Goal: Register for event/course

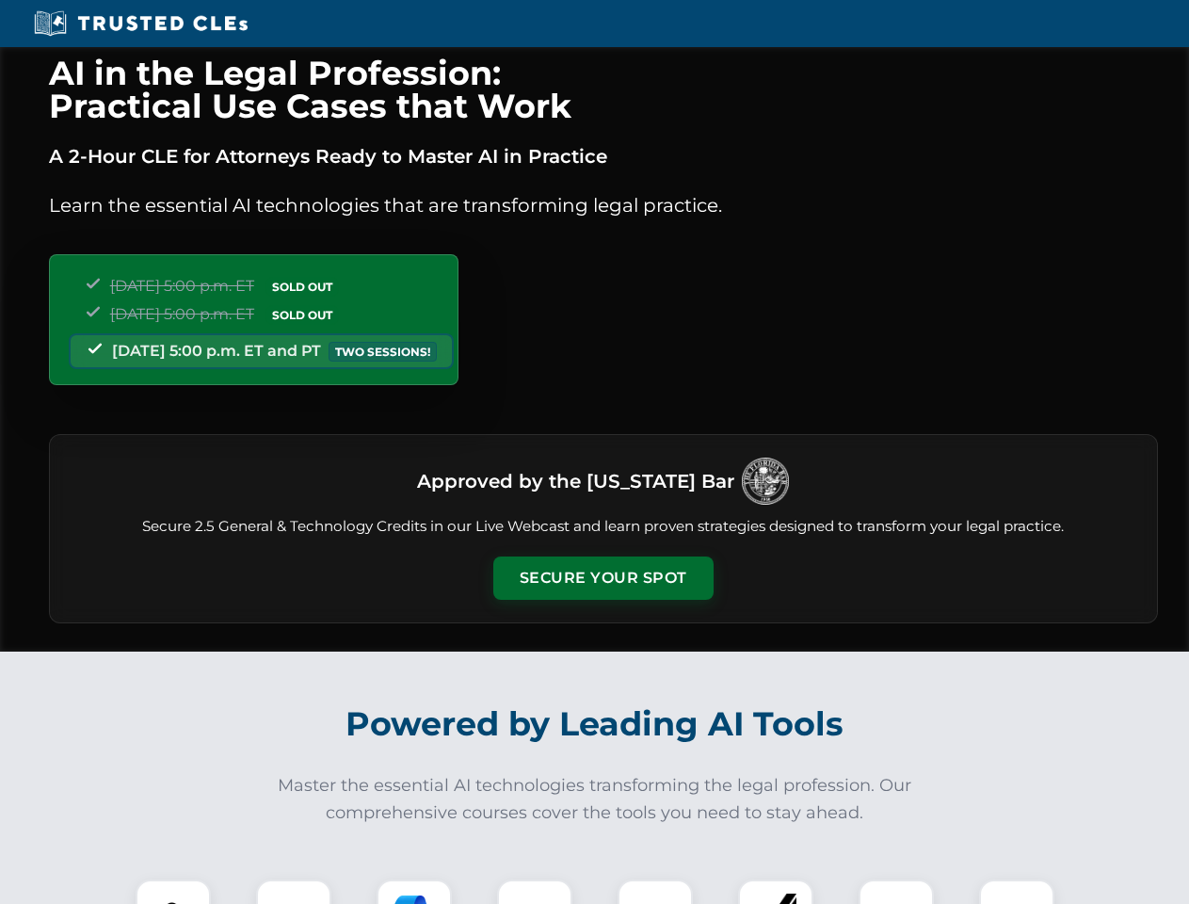
click at [603, 578] on button "Secure Your Spot" at bounding box center [603, 578] width 220 height 43
click at [173, 892] on img at bounding box center [173, 917] width 55 height 55
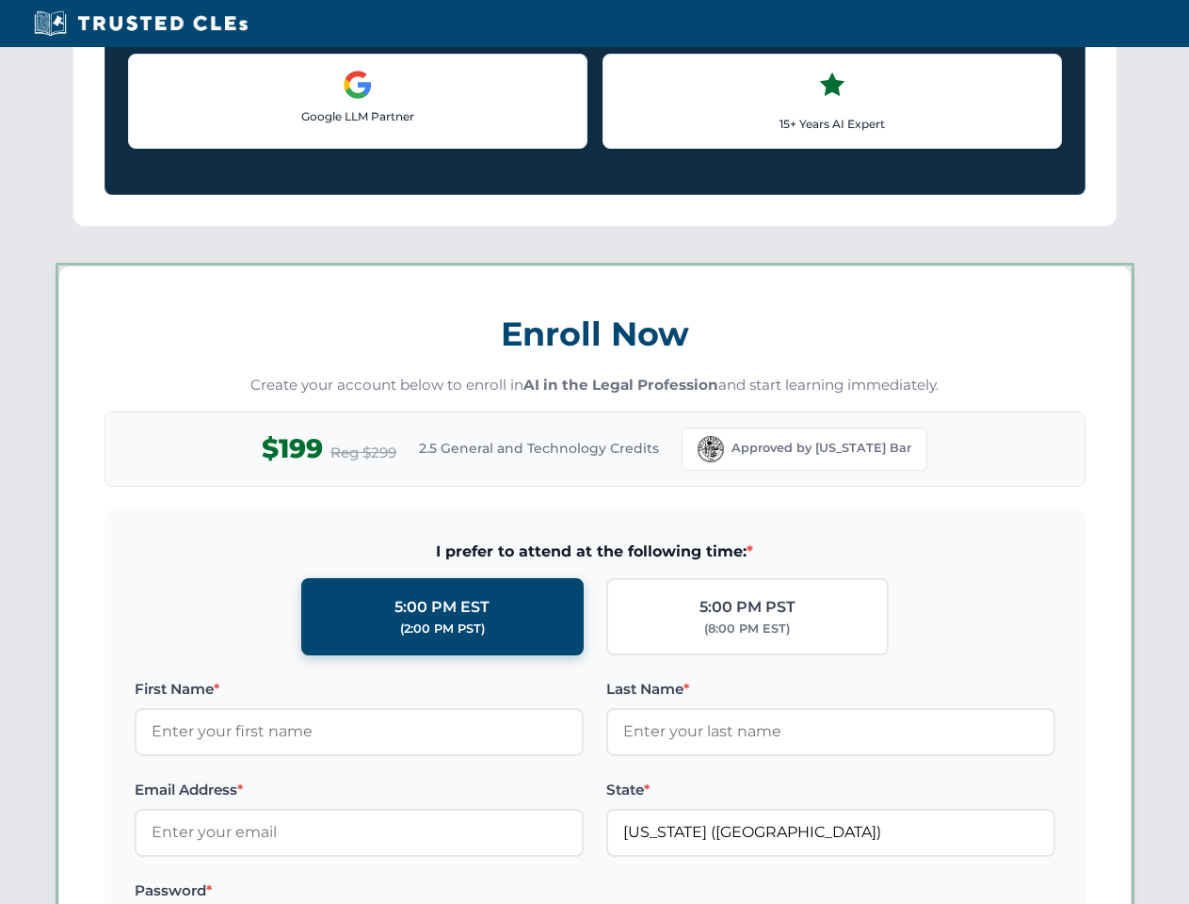
click at [414, 892] on label "Password *" at bounding box center [359, 891] width 449 height 23
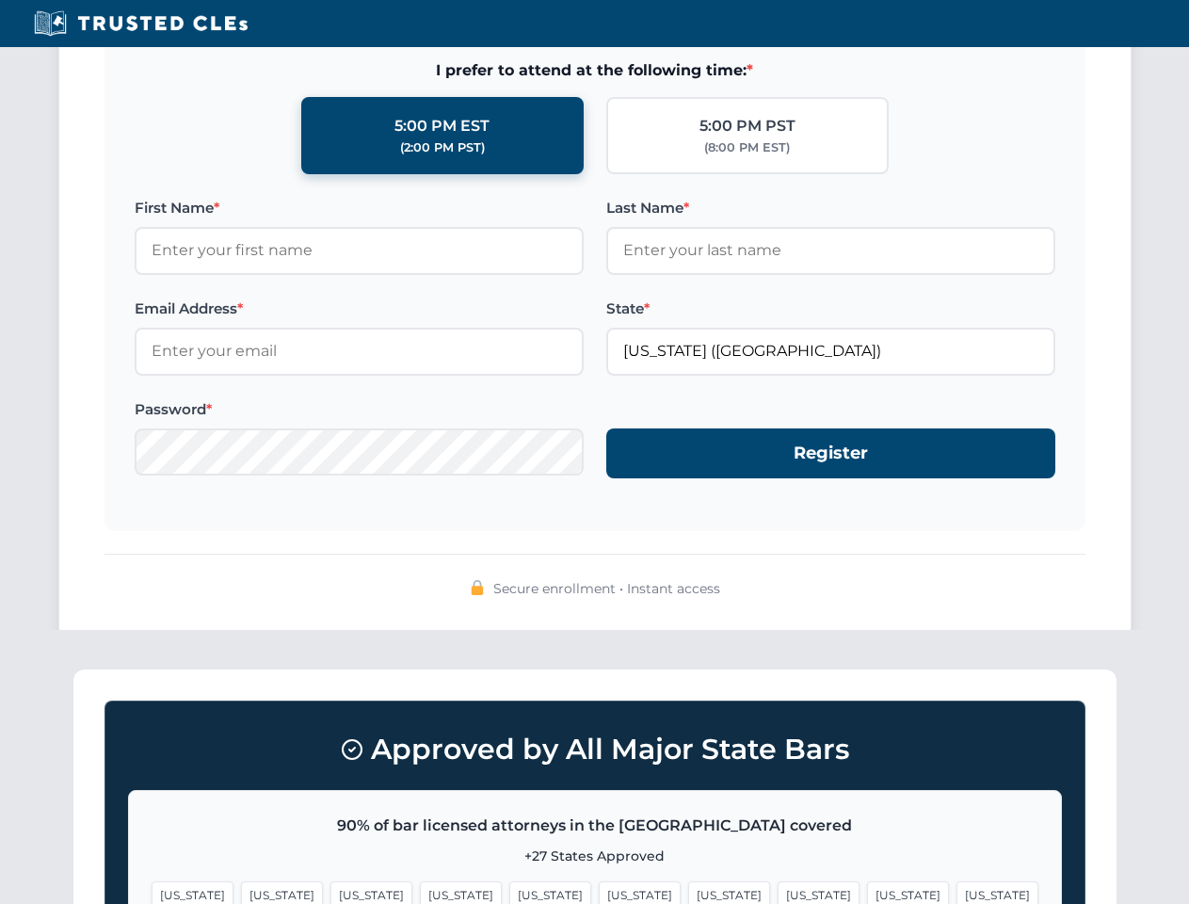
click at [867, 892] on span "[US_STATE]" at bounding box center [908, 894] width 82 height 27
